Goal: Task Accomplishment & Management: Use online tool/utility

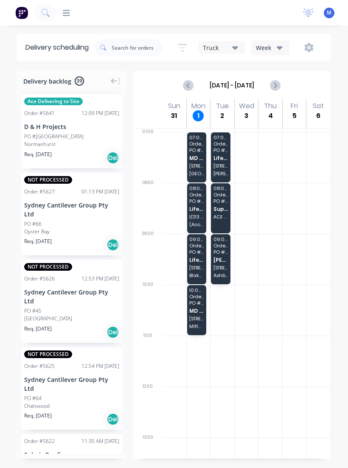
click at [223, 266] on span "[STREET_ADDRESS]" at bounding box center [220, 267] width 14 height 5
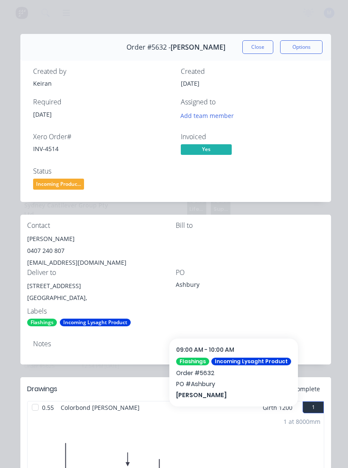
click at [258, 48] on button "Close" at bounding box center [257, 47] width 31 height 14
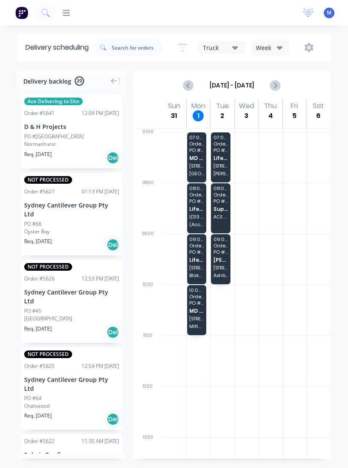
click at [204, 154] on div "07:00 - 08:00 Order # 5566 PO # MG478 MD Roofing NSW Pty Ltd 82 Roberts Ave Mor…" at bounding box center [197, 157] width 20 height 50
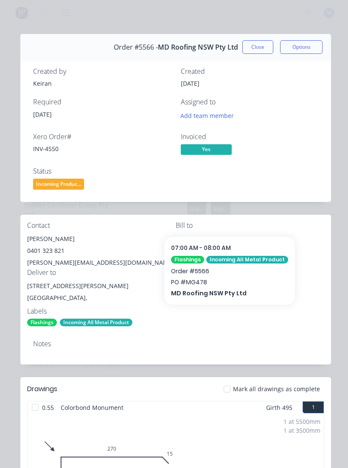
click at [256, 45] on button "Close" at bounding box center [257, 47] width 31 height 14
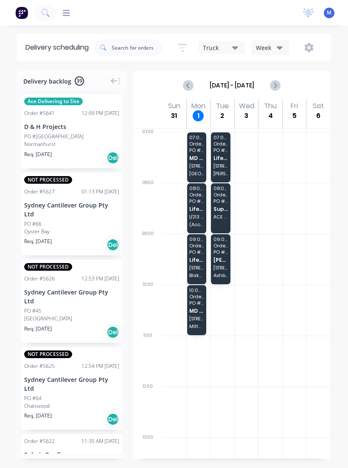
click at [198, 260] on span "Life Outdoors Pty Ltd" at bounding box center [196, 260] width 14 height 6
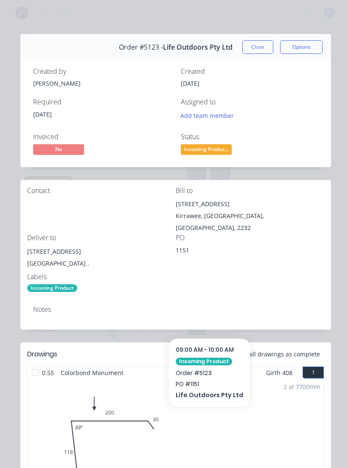
click at [259, 42] on button "Close" at bounding box center [257, 47] width 31 height 14
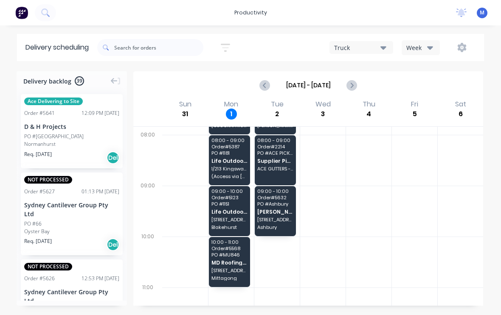
scroll to position [46, 0]
click at [232, 159] on span "Life Outdoors Pty Ltd" at bounding box center [229, 162] width 36 height 6
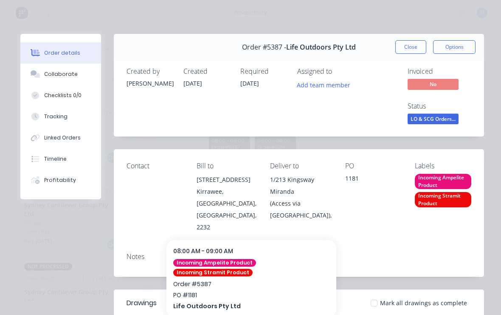
scroll to position [0, 0]
click at [347, 44] on button "Close" at bounding box center [410, 47] width 31 height 14
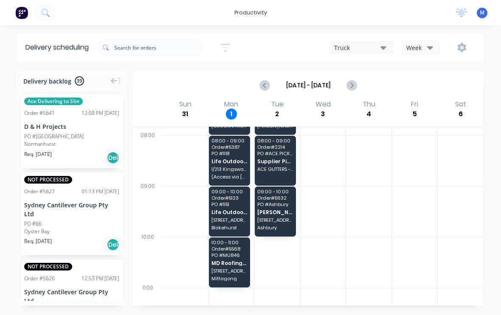
click at [232, 219] on span "[STREET_ADDRESS]" at bounding box center [229, 220] width 36 height 5
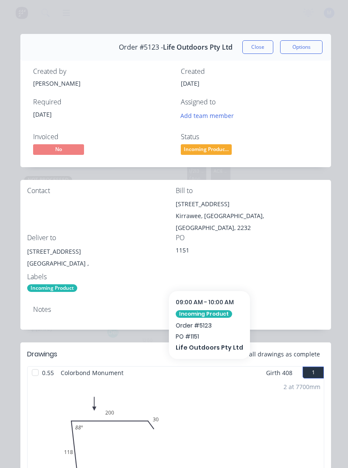
click at [265, 45] on button "Close" at bounding box center [257, 47] width 31 height 14
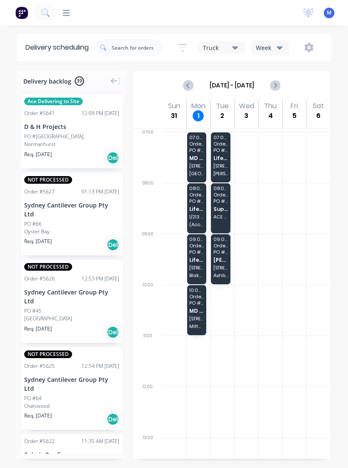
scroll to position [1, 0]
click at [201, 210] on span "Life Outdoors Pty Ltd" at bounding box center [196, 208] width 14 height 6
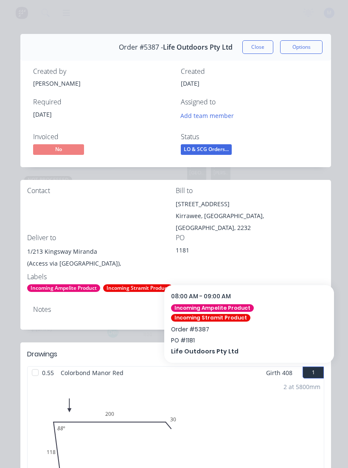
scroll to position [0, 0]
click at [258, 43] on button "Close" at bounding box center [257, 47] width 31 height 14
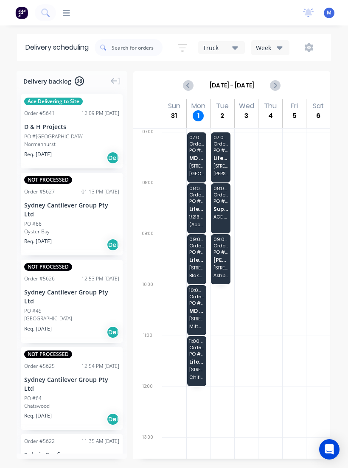
click at [202, 213] on div "08:00 - 09:00 Order # 5387 PO # 1181 Life Outdoors Pty Ltd 1/[GEOGRAPHIC_DATA] …" at bounding box center [197, 208] width 20 height 50
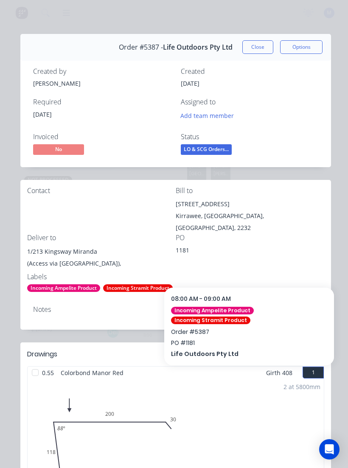
click at [259, 48] on button "Close" at bounding box center [257, 47] width 31 height 14
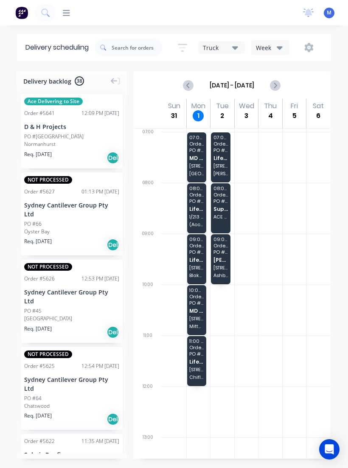
click at [197, 263] on div "09:00 - 10:00 Order # 5123 PO # 1151 Life Outdoors Pty Ltd [STREET_ADDRESS]" at bounding box center [197, 259] width 20 height 50
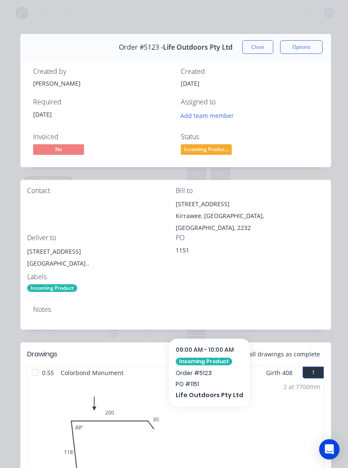
click at [256, 43] on button "Close" at bounding box center [257, 47] width 31 height 14
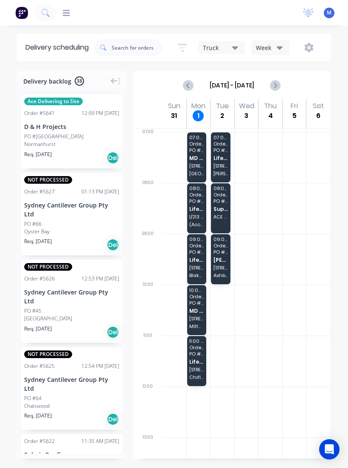
click at [202, 358] on div "11:00 - 12:00 Order # 5087 PO # 1158 Life Outdoors Pty Ltd [STREET_ADDRESS][PER…" at bounding box center [197, 361] width 20 height 50
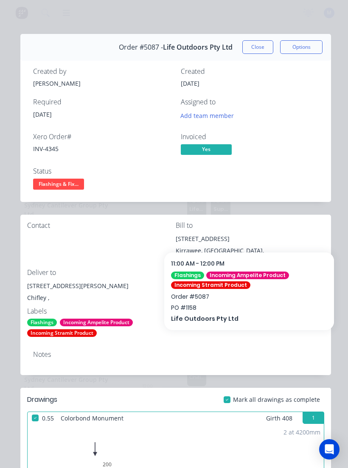
click at [261, 46] on button "Close" at bounding box center [257, 47] width 31 height 14
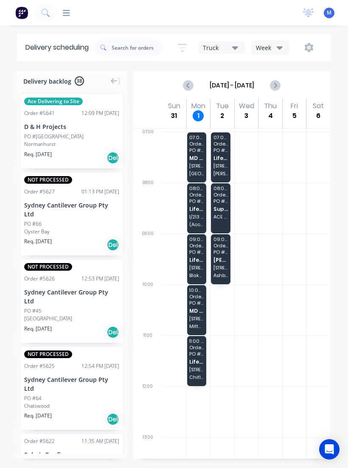
click at [200, 209] on span "Life Outdoors Pty Ltd" at bounding box center [196, 209] width 14 height 6
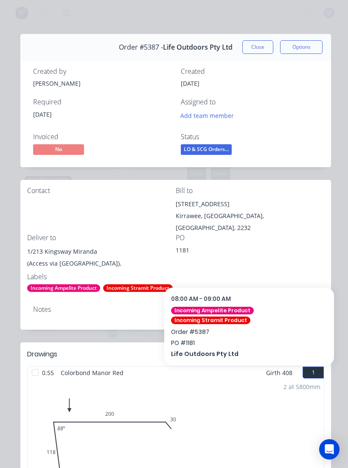
click at [257, 51] on button "Close" at bounding box center [257, 47] width 31 height 14
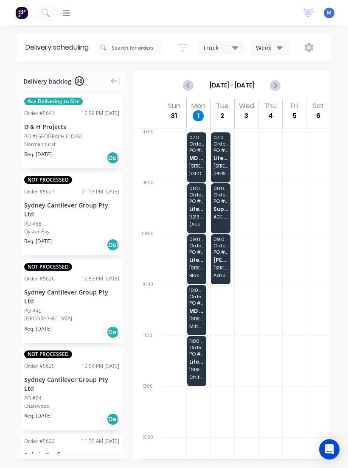
click at [199, 367] on span "[STREET_ADDRESS][PERSON_NAME]" at bounding box center [196, 369] width 14 height 5
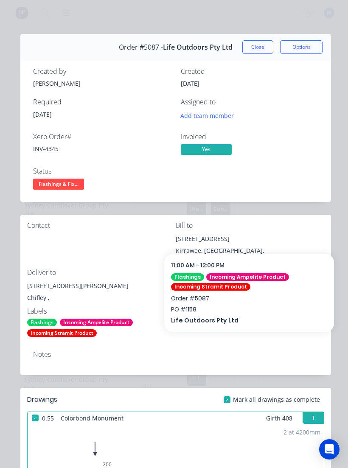
click at [262, 47] on button "Close" at bounding box center [257, 47] width 31 height 14
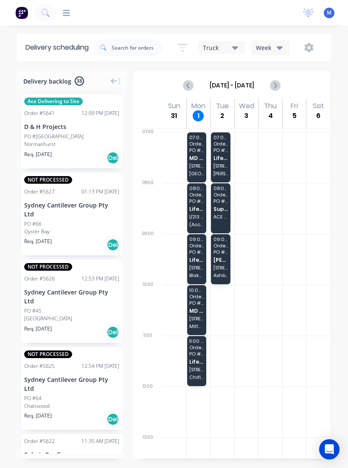
click at [199, 261] on span "Life Outdoors Pty Ltd" at bounding box center [196, 260] width 14 height 6
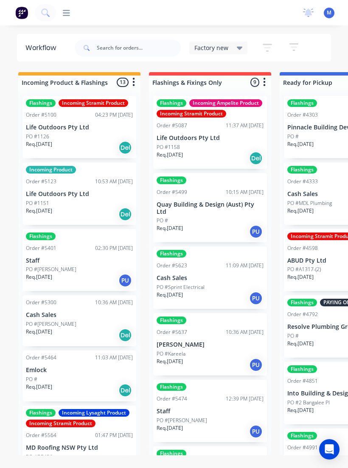
click at [72, 9] on div "productivity Workflow Planner Delivery Scheduling Timesheets" at bounding box center [176, 12] width 240 height 8
click at [67, 7] on div "productivity productivity Workflow Planner Delivery Scheduling Timesheets No ne…" at bounding box center [174, 12] width 348 height 25
click at [67, 14] on icon at bounding box center [66, 13] width 7 height 8
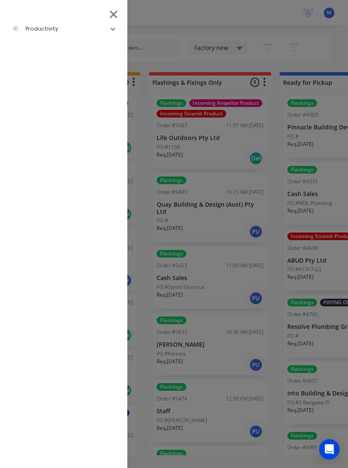
click at [110, 29] on icon at bounding box center [112, 28] width 5 height 5
click at [82, 90] on div "Delivery Scheduling" at bounding box center [52, 93] width 67 height 8
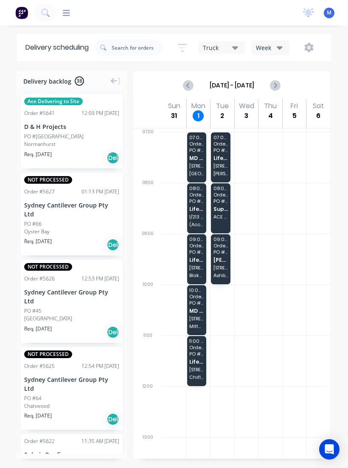
click at [202, 355] on span "PO # 1158" at bounding box center [196, 353] width 14 height 5
